Goal: Transaction & Acquisition: Purchase product/service

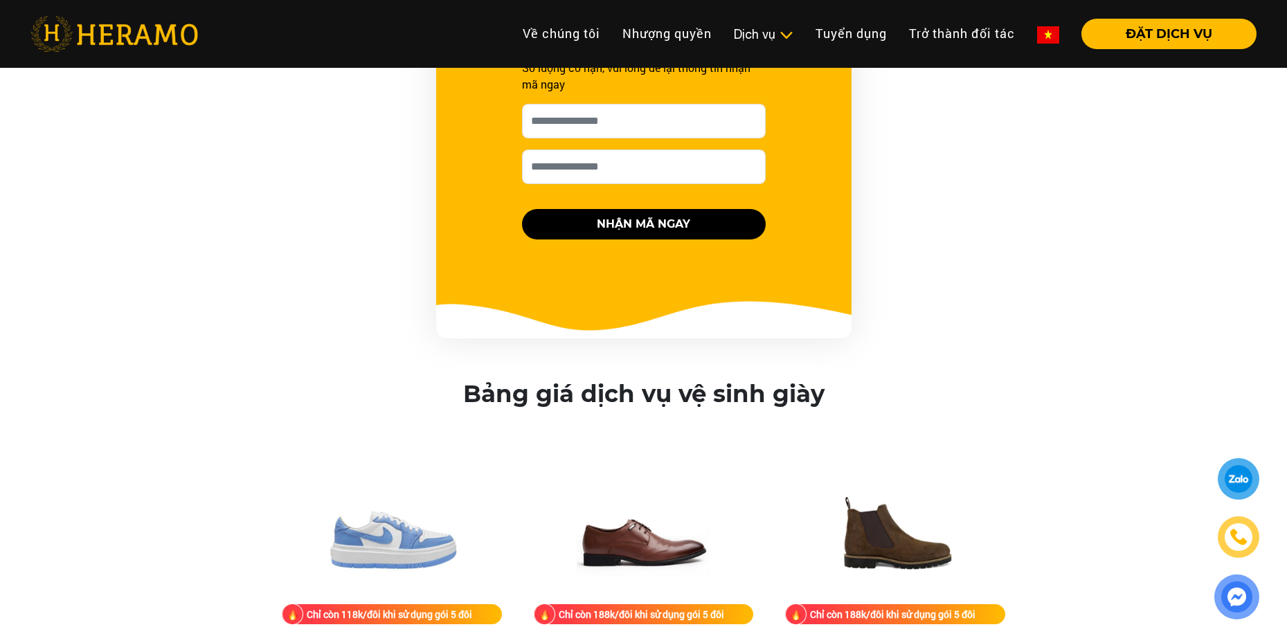
scroll to position [1731, 0]
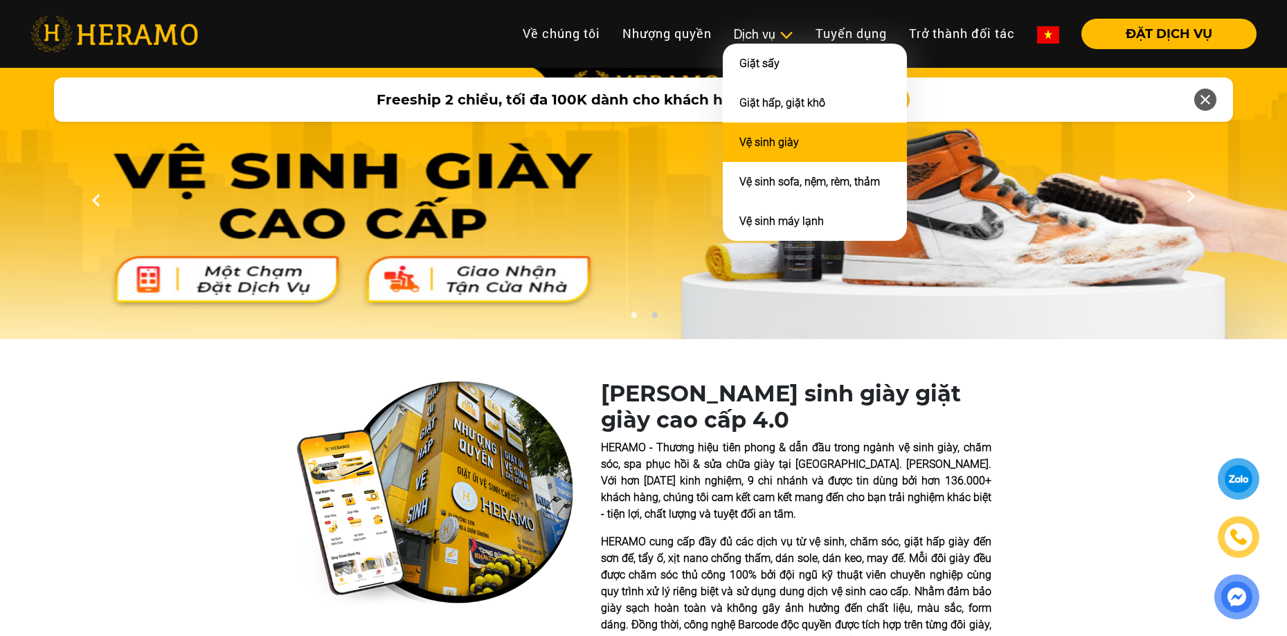
click at [786, 140] on link "Vệ sinh giày" at bounding box center [769, 142] width 60 height 13
click at [761, 129] on li "Vệ sinh giày" at bounding box center [815, 142] width 184 height 39
click at [763, 134] on li "Vệ sinh giày" at bounding box center [815, 142] width 184 height 39
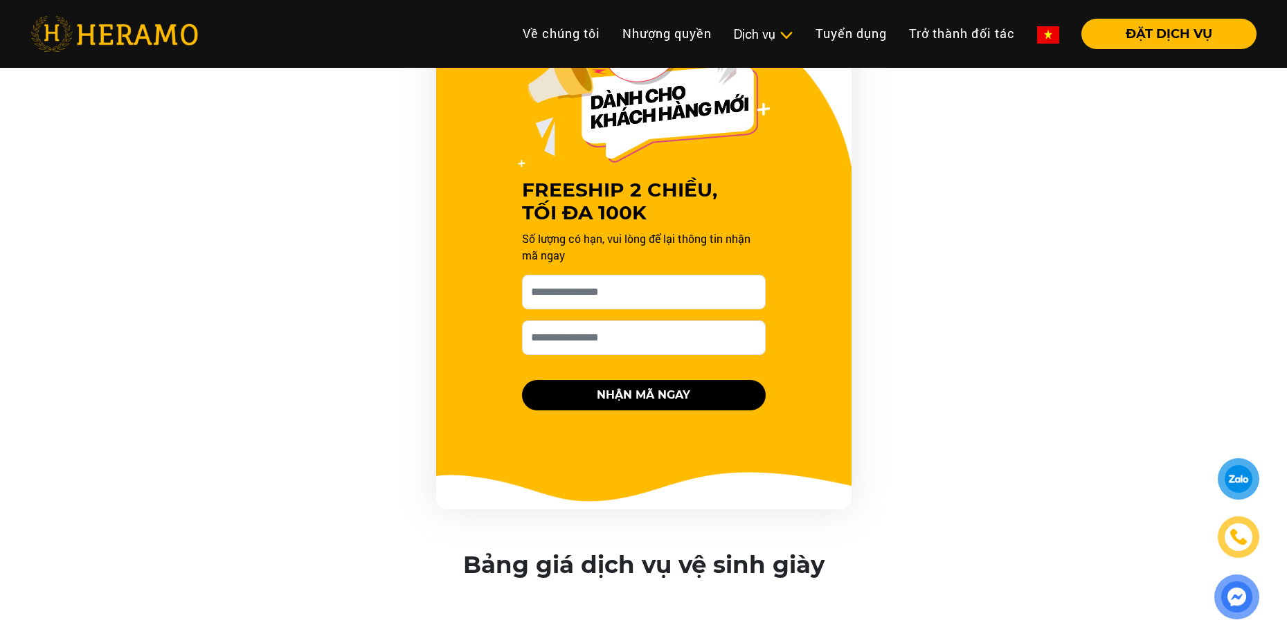
scroll to position [1800, 0]
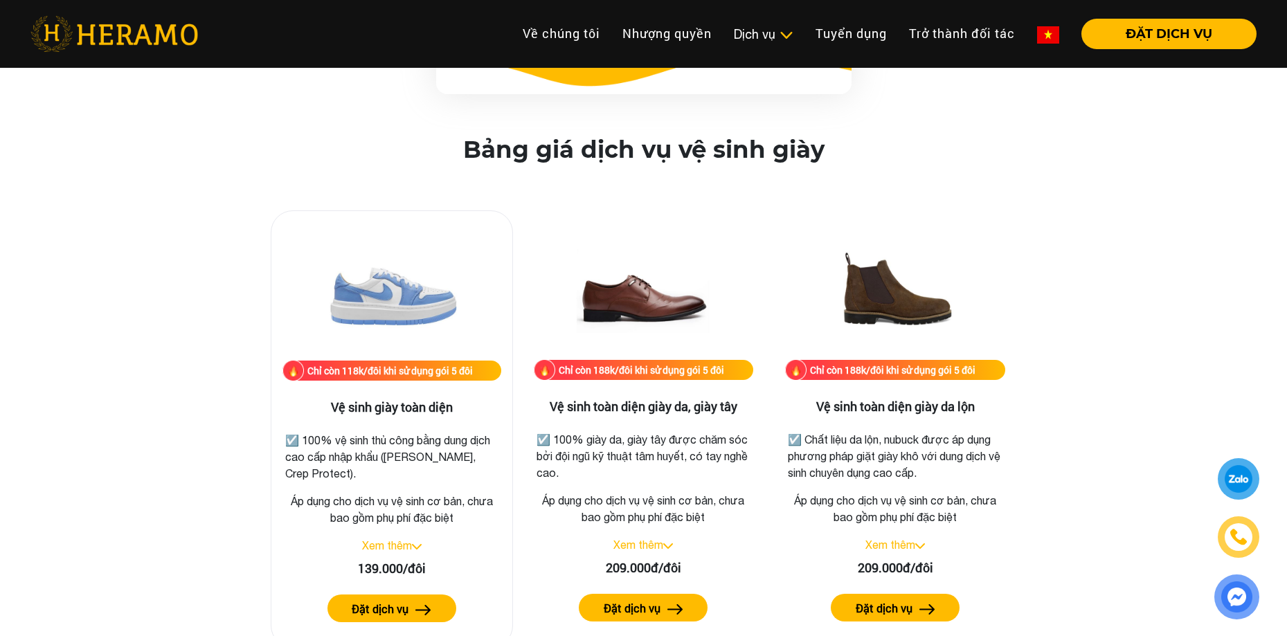
click at [413, 440] on p "☑️ 100% vệ sinh thủ công bằng dung dịch cao cấp nhập khẩu ([PERSON_NAME], Crep …" at bounding box center [391, 457] width 213 height 50
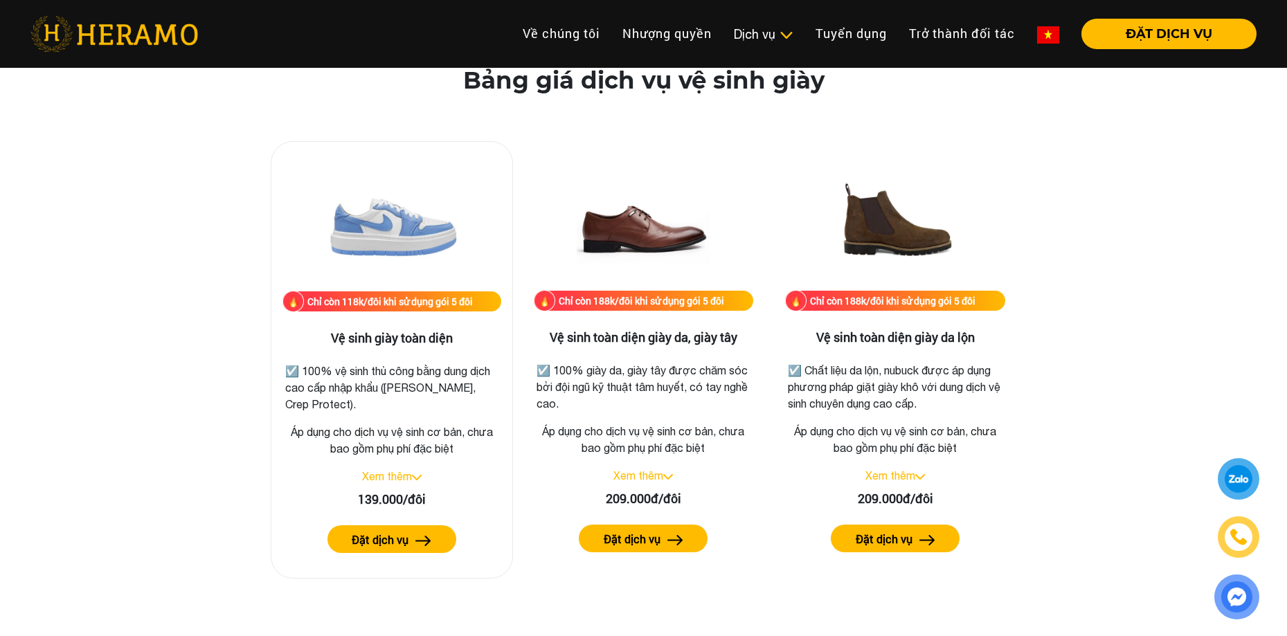
click at [403, 494] on div "139.000/đôi" at bounding box center [391, 499] width 219 height 19
click at [405, 477] on link "Xem thêm" at bounding box center [387, 476] width 50 height 12
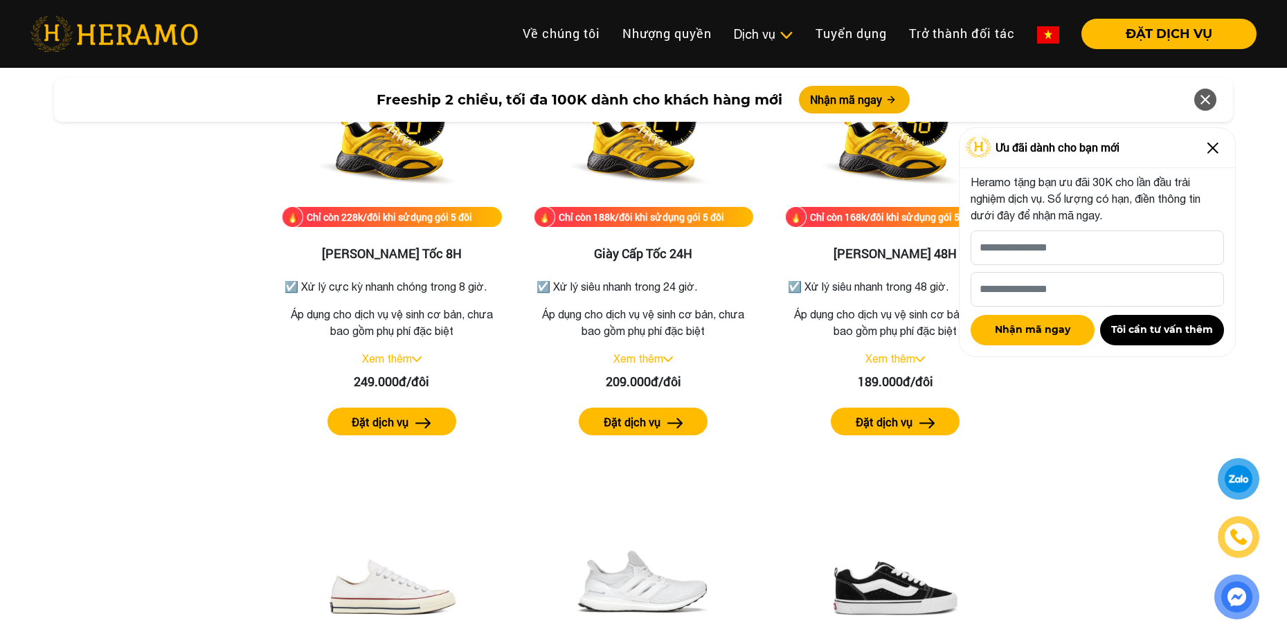
scroll to position [0, 0]
